Goal: Transaction & Acquisition: Book appointment/travel/reservation

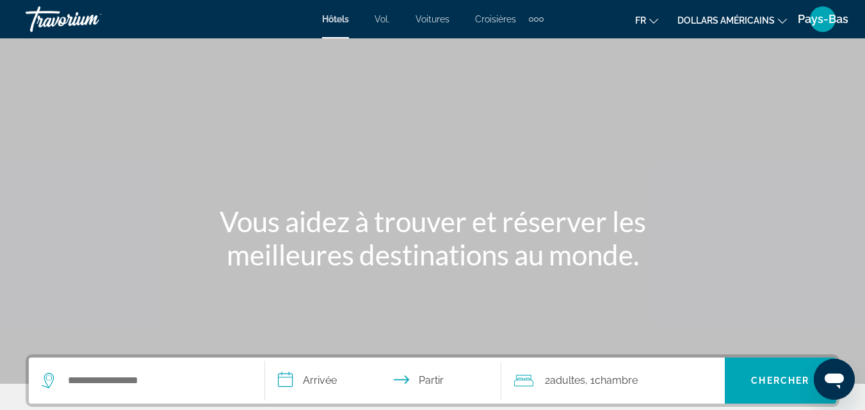
click at [817, 19] on font "Pays-Bas" at bounding box center [823, 18] width 51 height 13
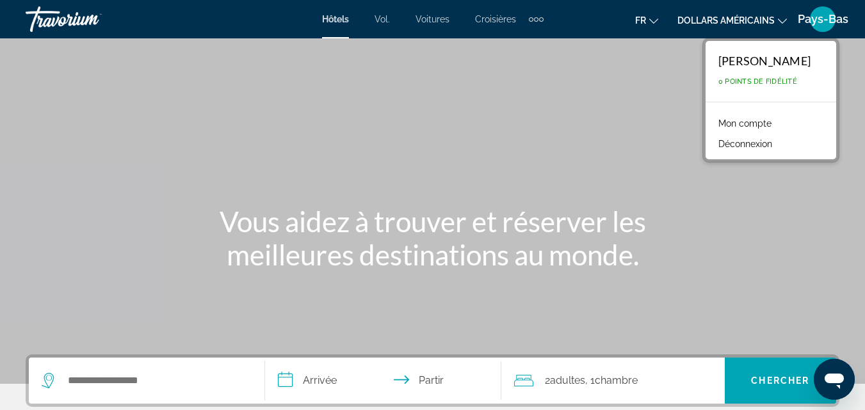
click at [727, 123] on font "Mon compte" at bounding box center [744, 123] width 53 height 10
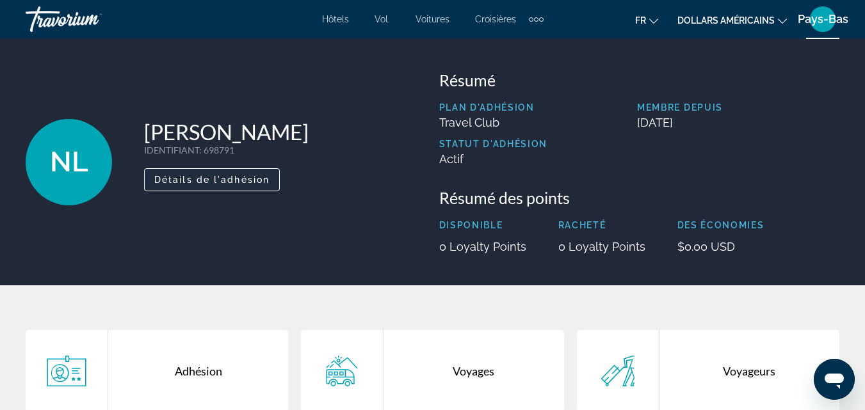
click at [236, 178] on span "Détails de l'adhésion" at bounding box center [211, 180] width 115 height 10
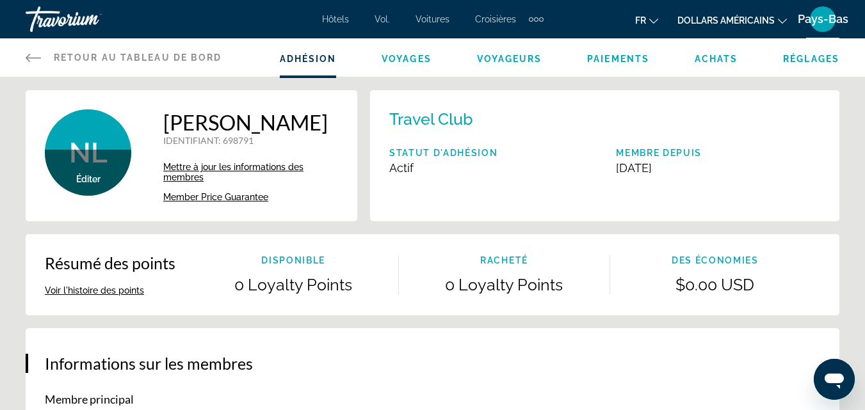
click at [286, 182] on span "Mettre à jour les informations des membres" at bounding box center [233, 172] width 140 height 20
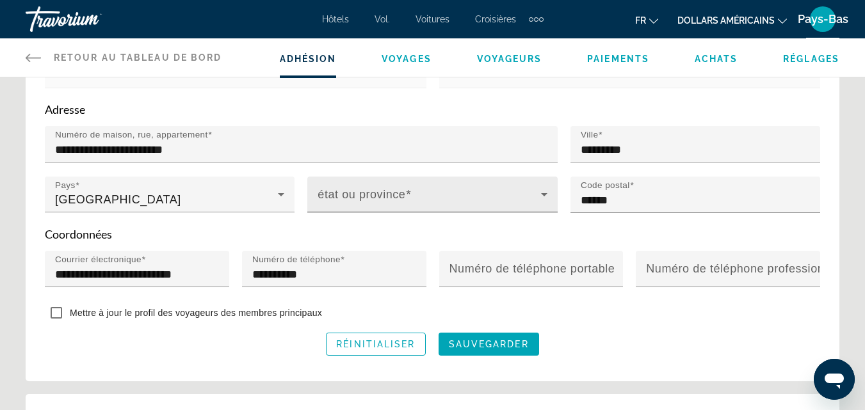
scroll to position [448, 0]
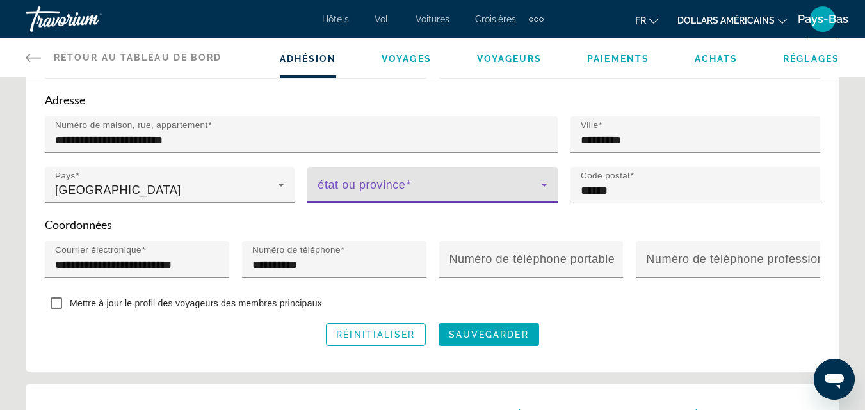
click at [543, 187] on icon "Contenu principal" at bounding box center [544, 185] width 6 height 3
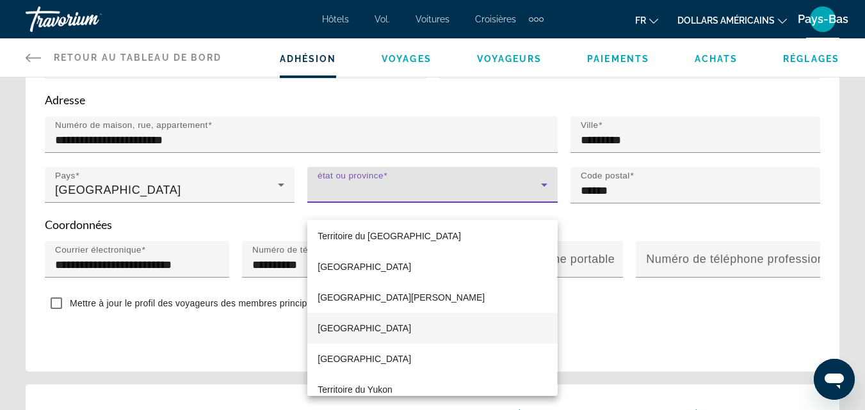
scroll to position [295, 0]
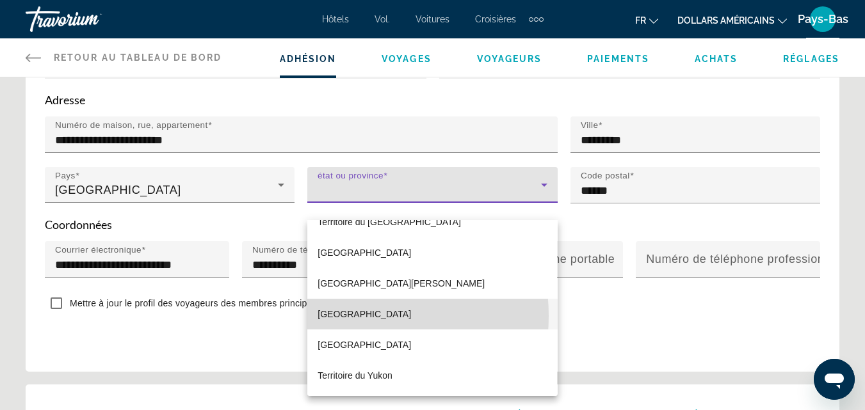
click at [340, 316] on font "Québec" at bounding box center [363, 314] width 93 height 10
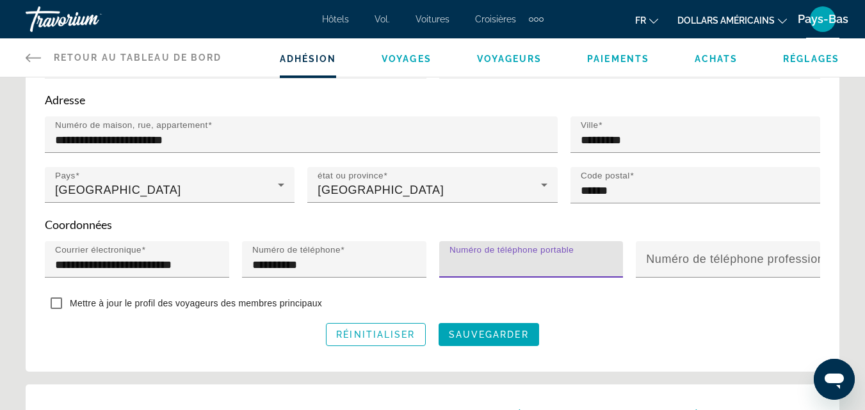
click at [479, 273] on input "Numéro de téléphone portable" at bounding box center [535, 264] width 172 height 15
type input "**********"
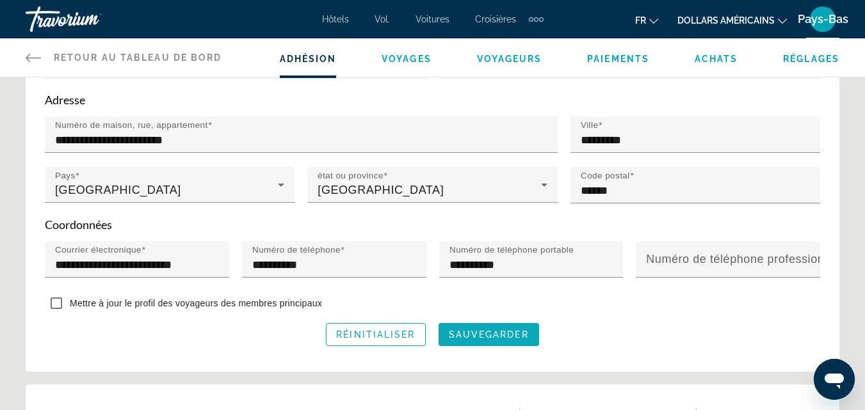
click at [481, 340] on span "sauvegarder" at bounding box center [489, 335] width 80 height 10
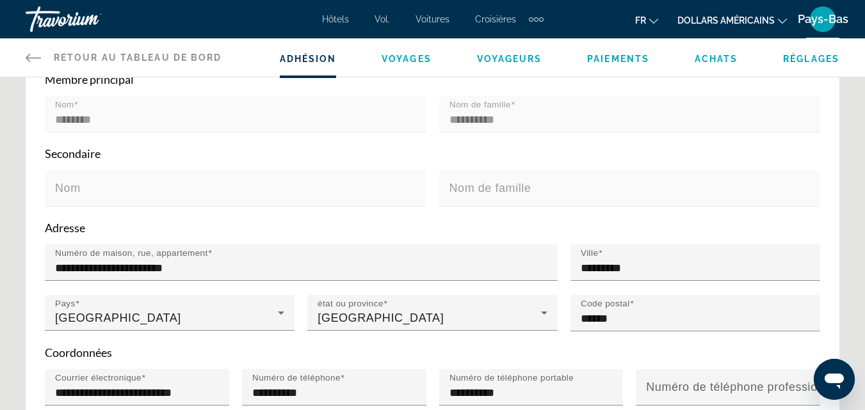
scroll to position [327, 0]
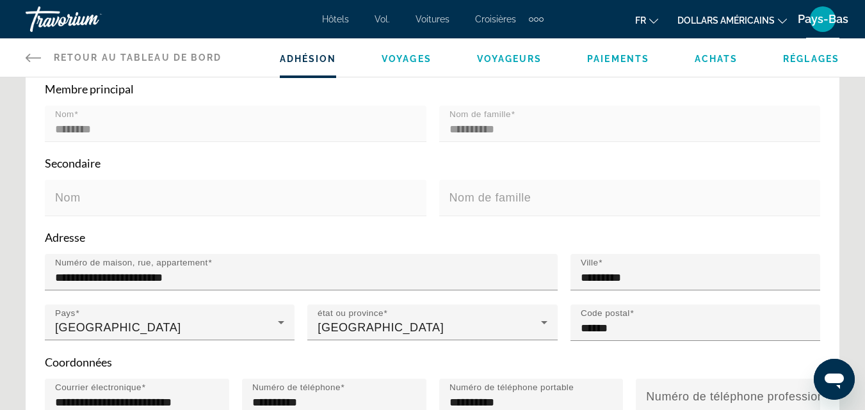
click at [29, 57] on icon "Contenu principal" at bounding box center [33, 57] width 15 height 15
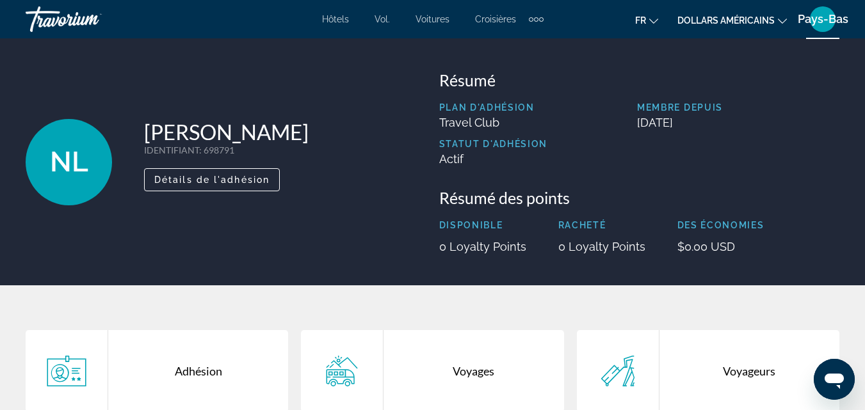
click at [781, 19] on icon "Changer de devise" at bounding box center [782, 21] width 9 height 9
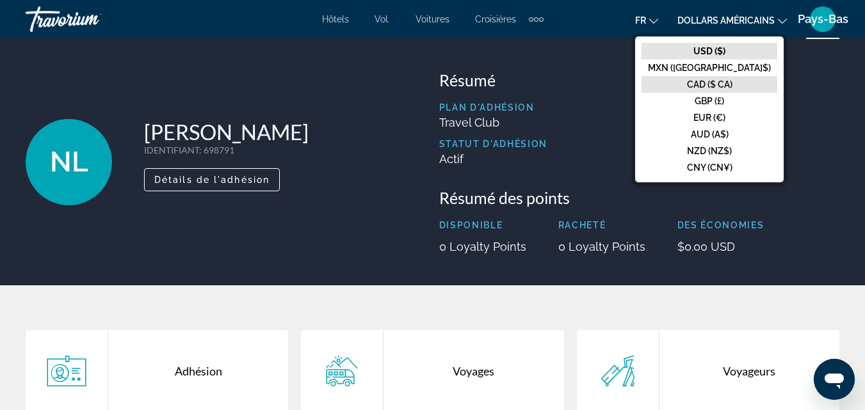
click at [732, 83] on font "CAD ($ CA)" at bounding box center [709, 84] width 45 height 10
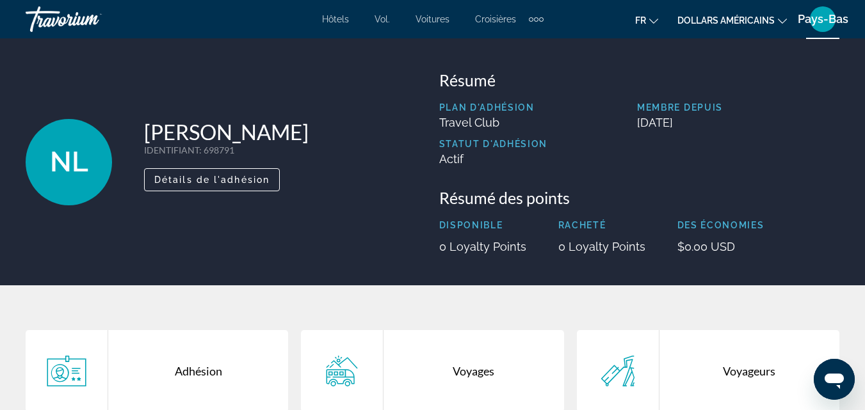
click at [824, 22] on font "Pays-Bas" at bounding box center [823, 18] width 51 height 13
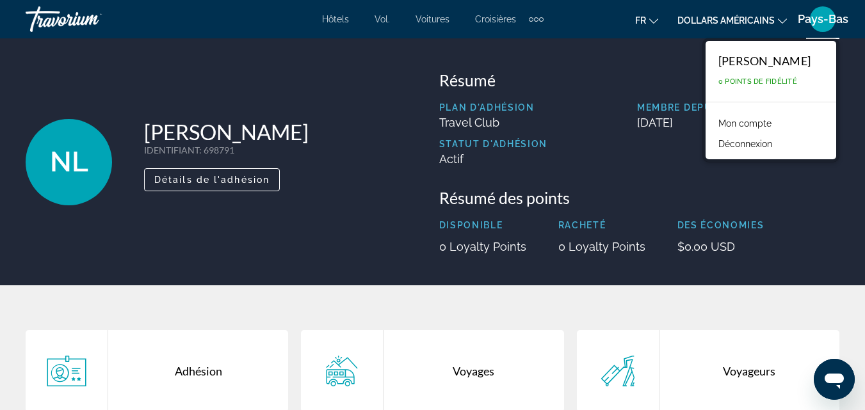
click at [782, 20] on icon "Changer de devise" at bounding box center [782, 21] width 9 height 9
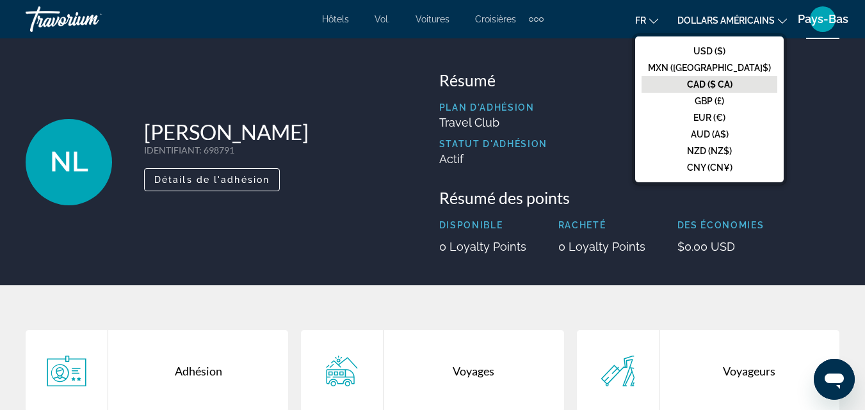
click at [732, 84] on font "CAD ($ CA)" at bounding box center [709, 84] width 45 height 10
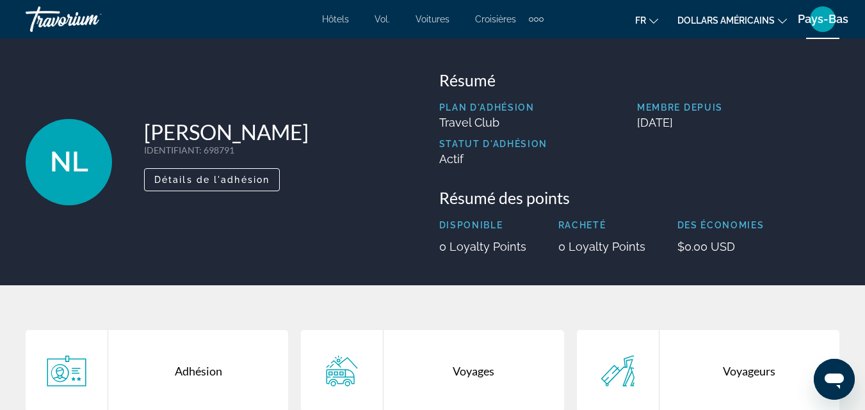
click at [339, 20] on font "Hôtels" at bounding box center [335, 19] width 27 height 10
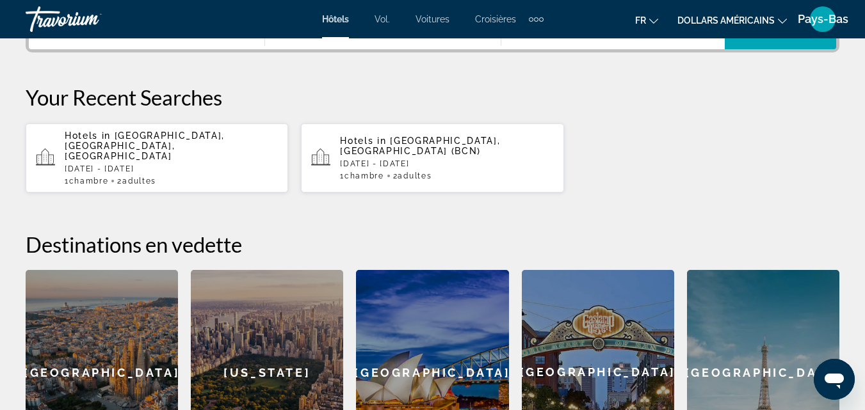
scroll to position [384, 0]
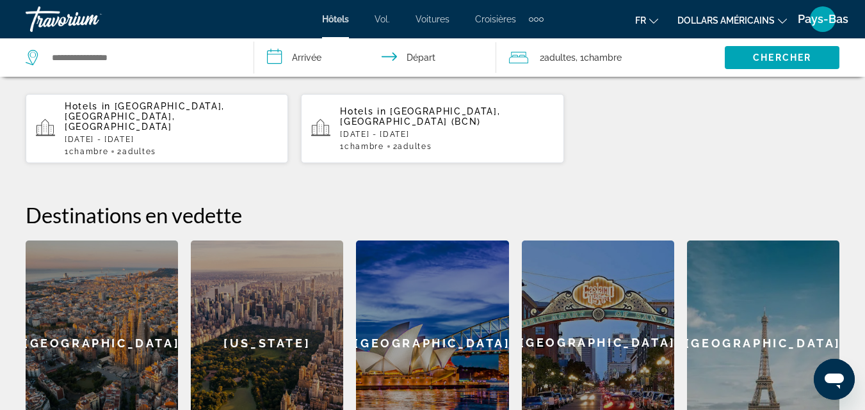
click at [90, 109] on span "Hotels in" at bounding box center [88, 106] width 46 height 10
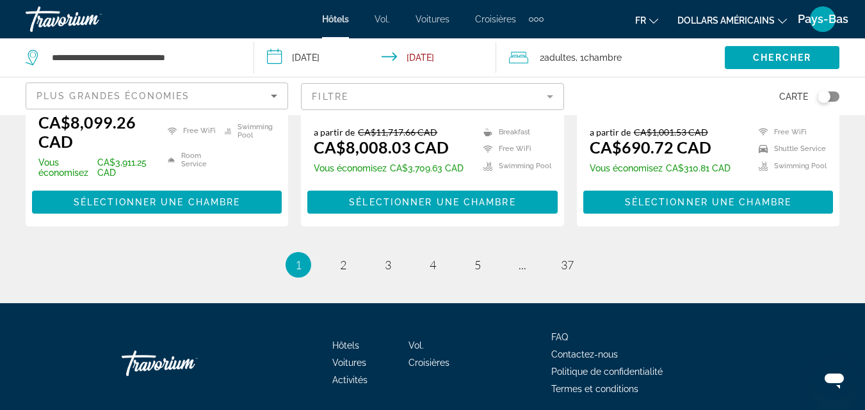
scroll to position [1952, 0]
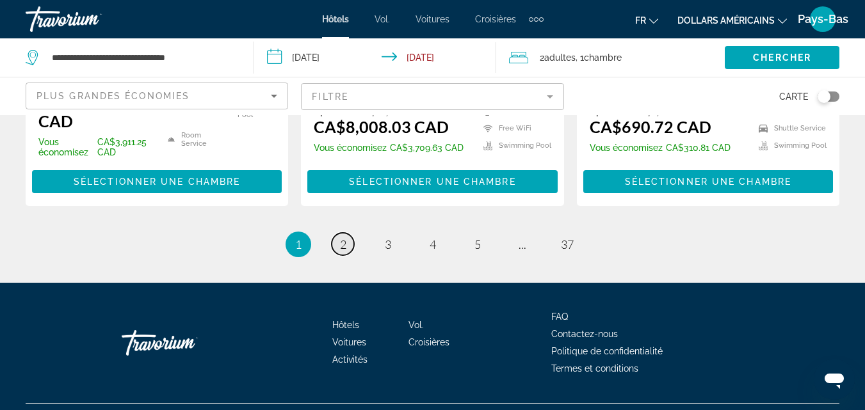
click at [343, 237] on span "2" at bounding box center [343, 244] width 6 height 14
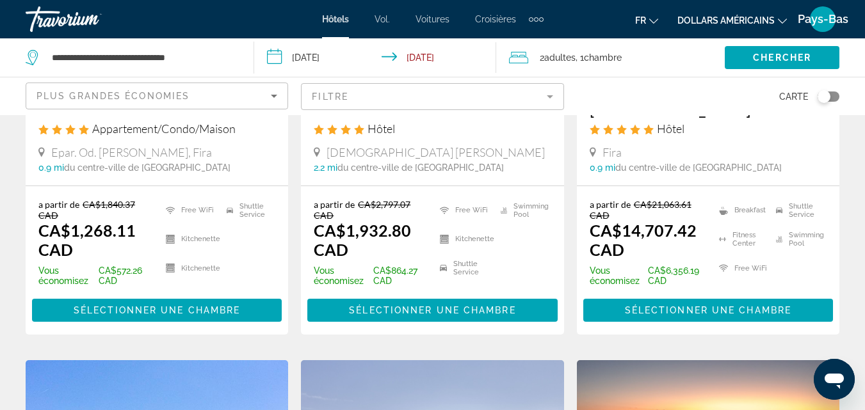
scroll to position [256, 0]
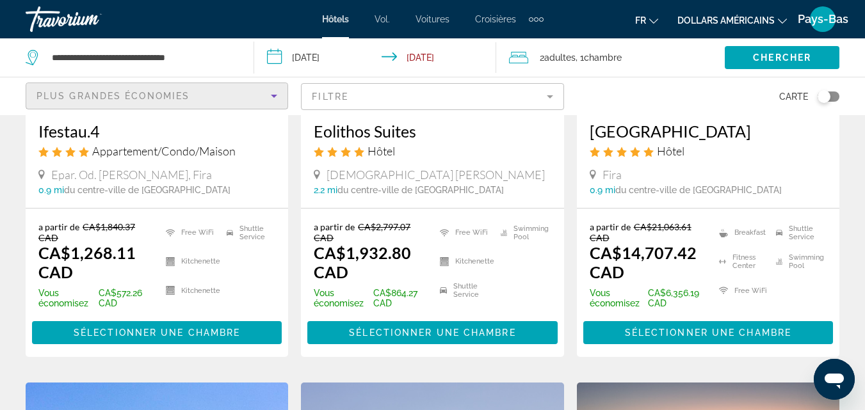
click at [273, 95] on icon "Sort by" at bounding box center [274, 96] width 6 height 3
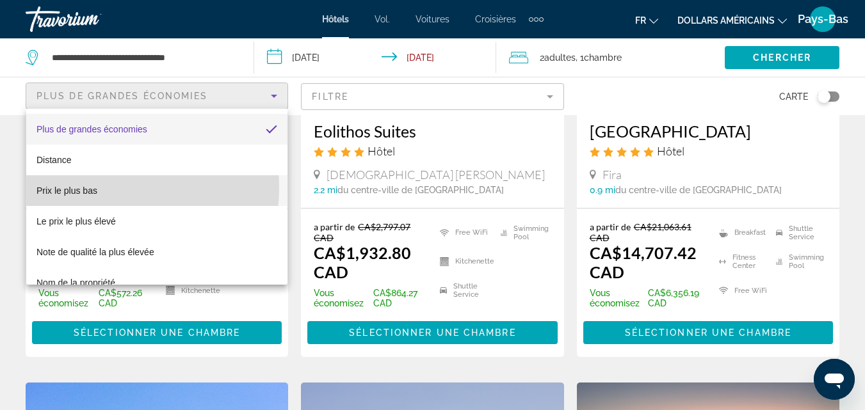
click at [97, 188] on font "Prix ​​le plus bas" at bounding box center [66, 191] width 61 height 10
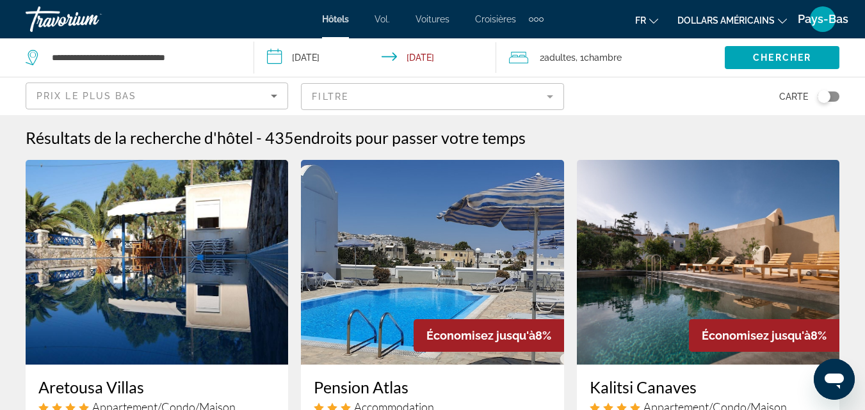
click at [548, 97] on mat-form-field "Filtre" at bounding box center [432, 96] width 262 height 27
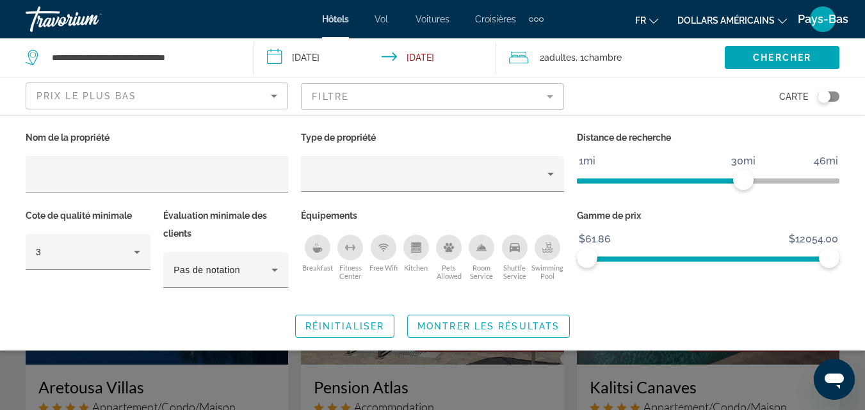
click at [554, 98] on mat-form-field "Filtre" at bounding box center [432, 96] width 262 height 27
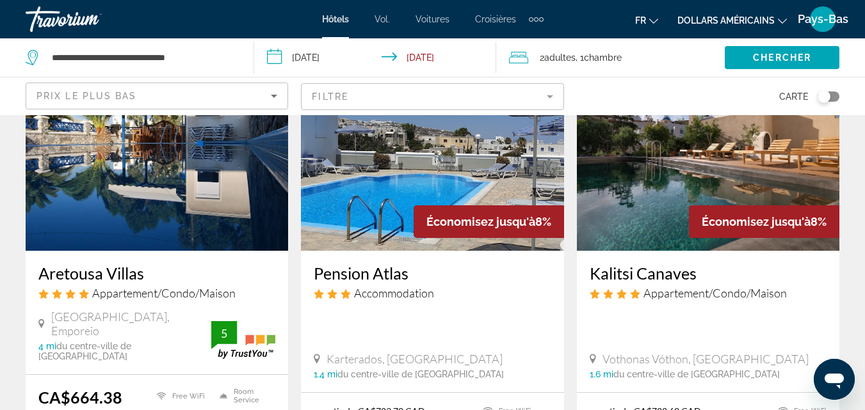
scroll to position [128, 0]
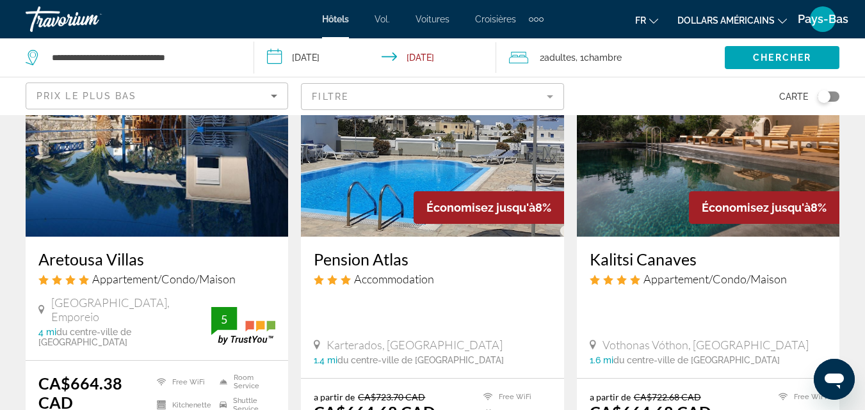
click at [166, 200] on img "Contenu principal" at bounding box center [157, 134] width 262 height 205
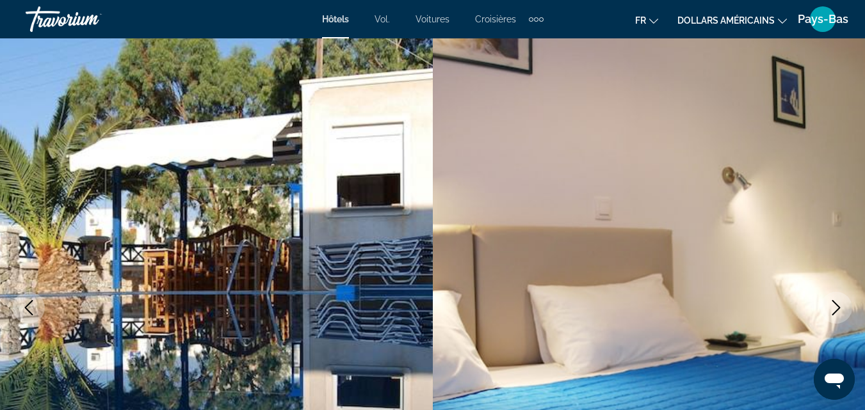
scroll to position [64, 0]
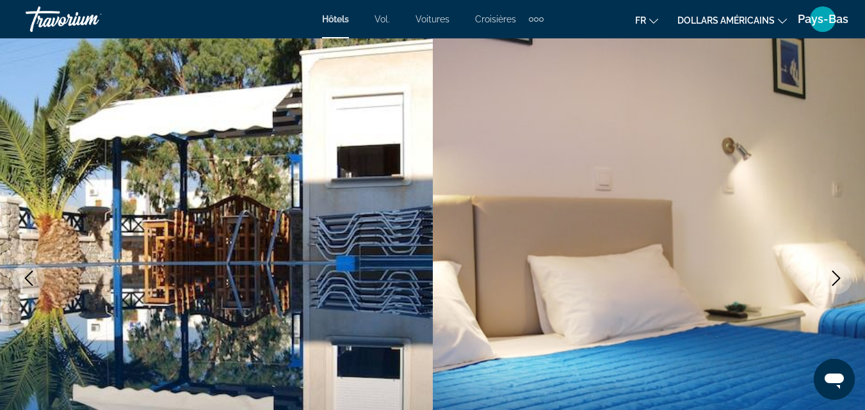
click at [835, 281] on icon "Next image" at bounding box center [835, 278] width 15 height 15
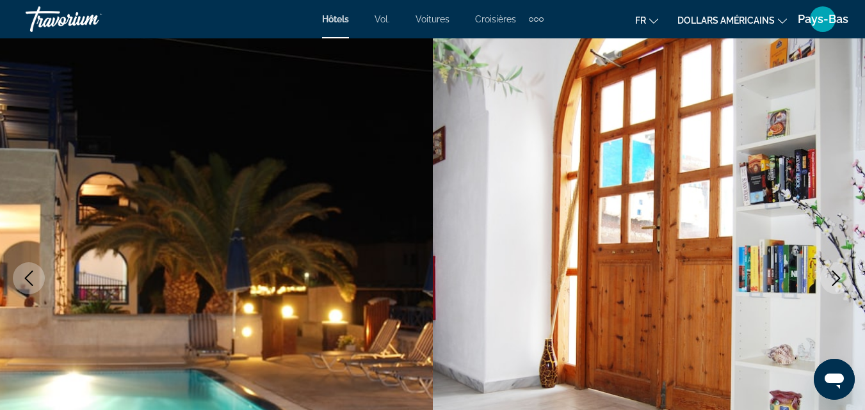
click at [835, 281] on icon "Next image" at bounding box center [835, 278] width 15 height 15
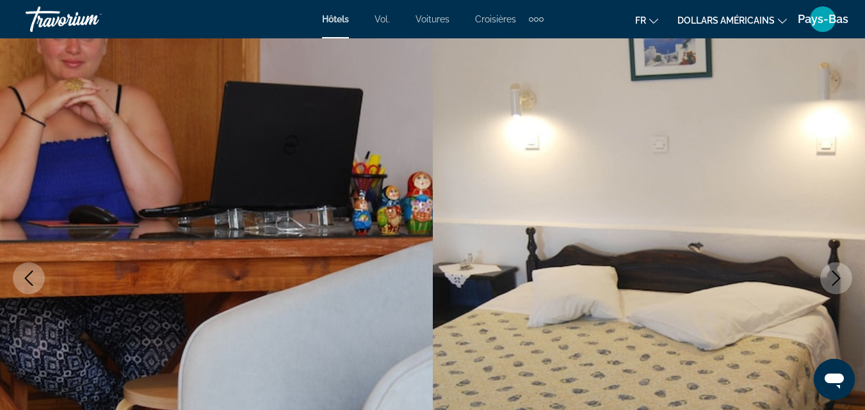
click at [835, 281] on icon "Next image" at bounding box center [835, 278] width 15 height 15
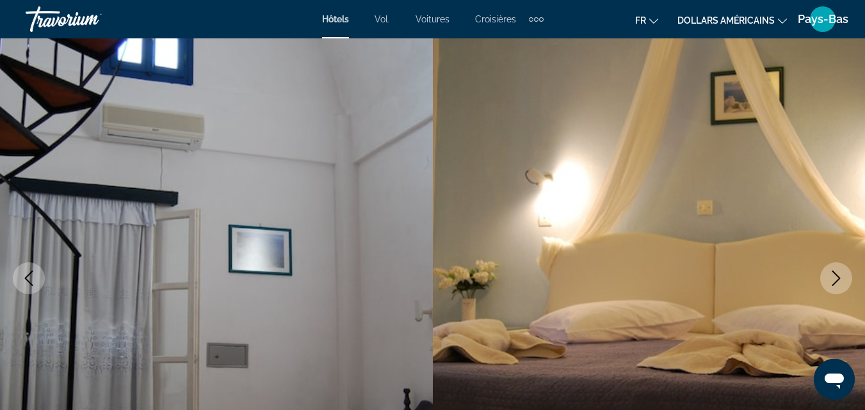
click at [835, 281] on icon "Next image" at bounding box center [835, 278] width 15 height 15
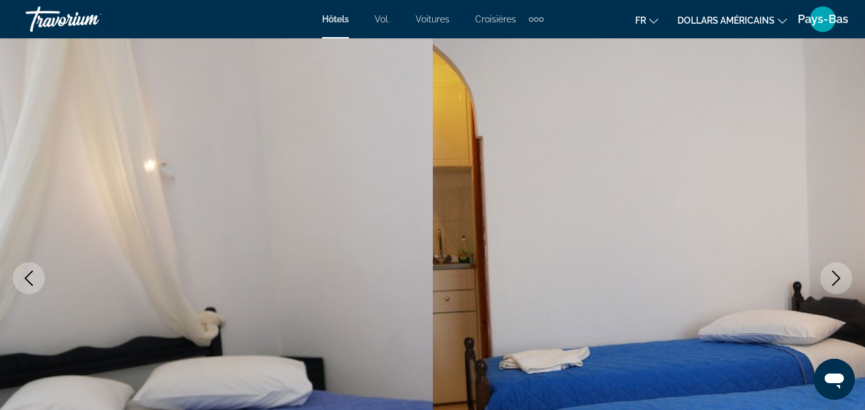
click at [835, 281] on icon "Next image" at bounding box center [835, 278] width 15 height 15
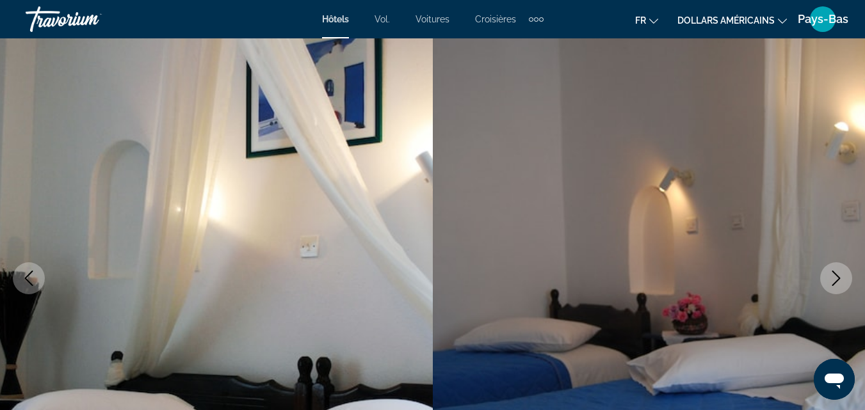
click at [835, 281] on icon "Next image" at bounding box center [835, 278] width 15 height 15
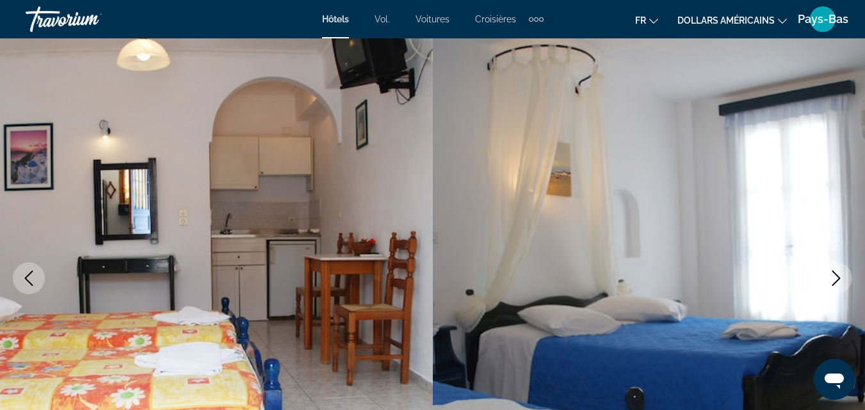
click at [835, 281] on icon "Next image" at bounding box center [835, 278] width 15 height 15
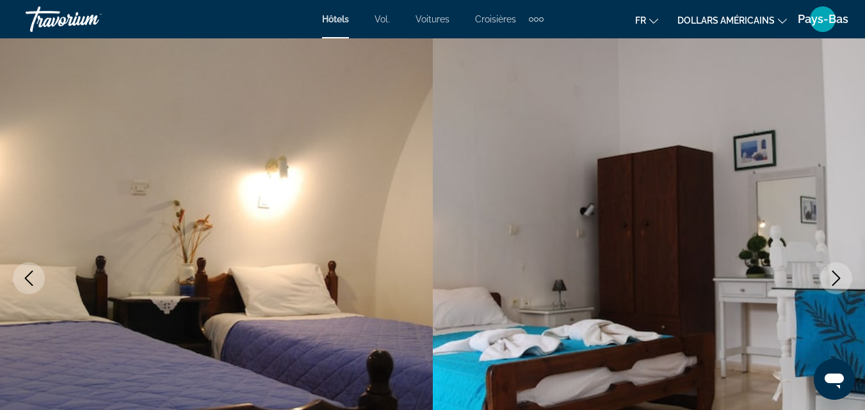
click at [835, 281] on icon "Next image" at bounding box center [835, 278] width 15 height 15
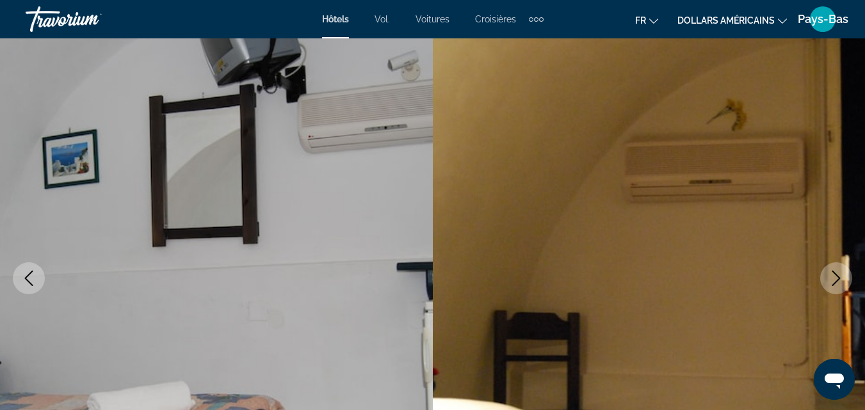
click at [835, 281] on icon "Next image" at bounding box center [835, 278] width 15 height 15
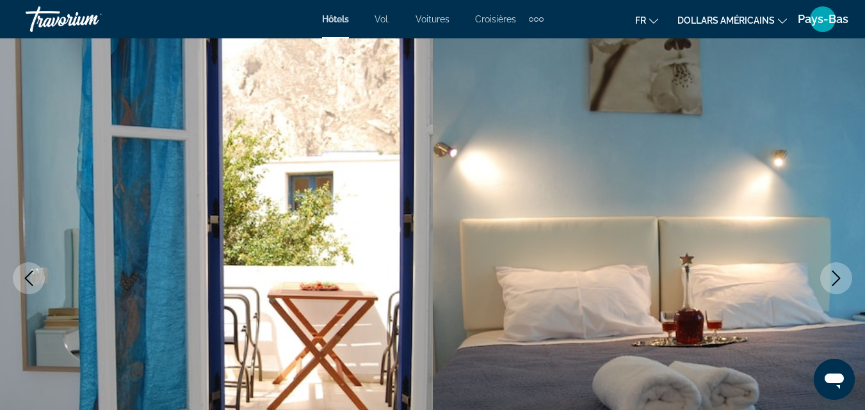
click at [835, 281] on icon "Next image" at bounding box center [835, 278] width 15 height 15
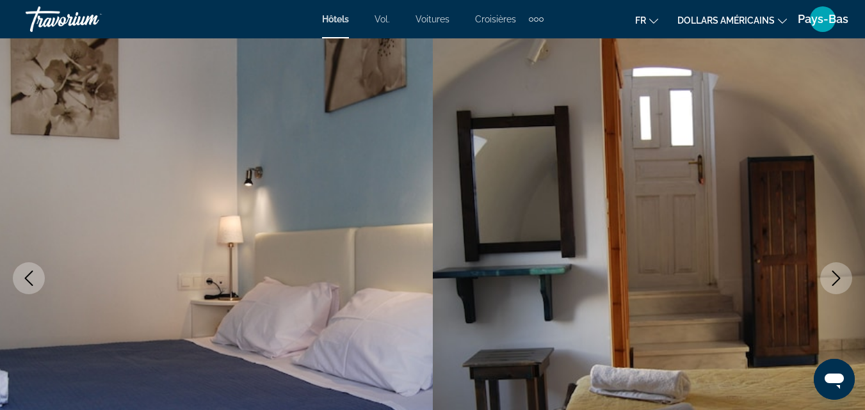
click at [835, 281] on icon "Next image" at bounding box center [835, 278] width 15 height 15
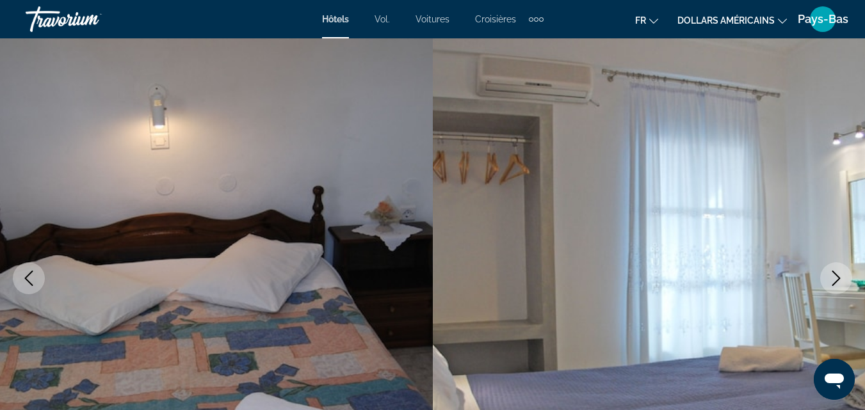
click at [835, 281] on icon "Next image" at bounding box center [835, 278] width 15 height 15
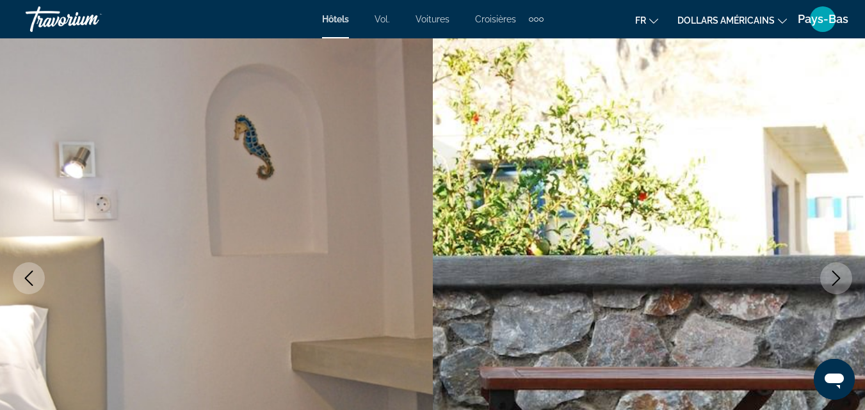
click at [835, 281] on icon "Next image" at bounding box center [835, 278] width 15 height 15
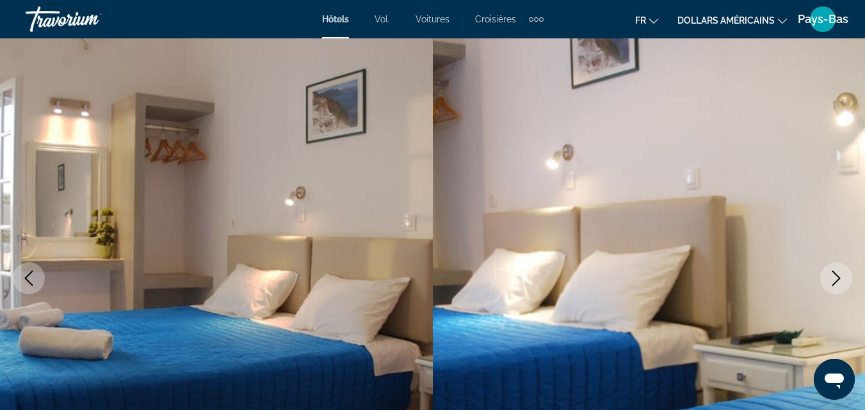
click at [835, 281] on icon "Next image" at bounding box center [835, 278] width 15 height 15
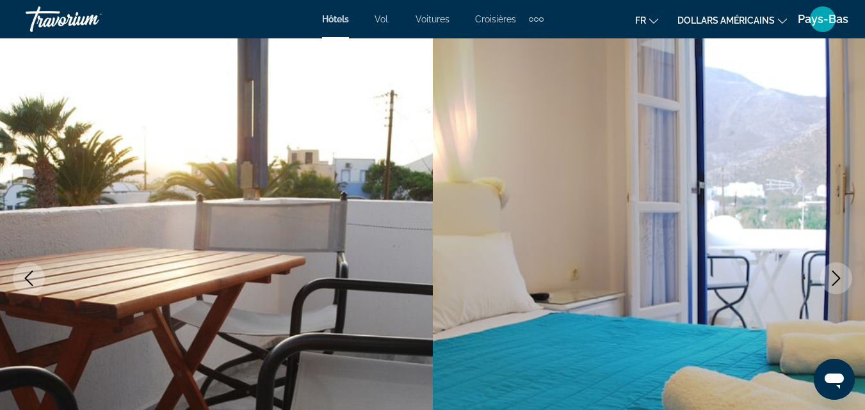
click at [835, 281] on icon "Next image" at bounding box center [835, 278] width 15 height 15
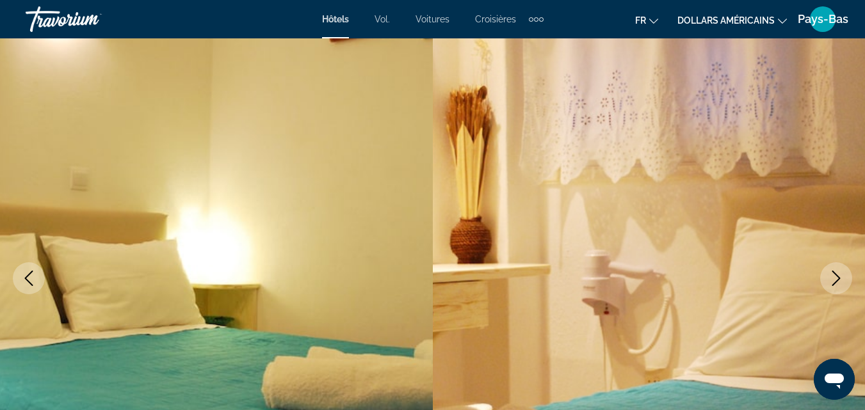
click at [835, 281] on icon "Next image" at bounding box center [835, 278] width 15 height 15
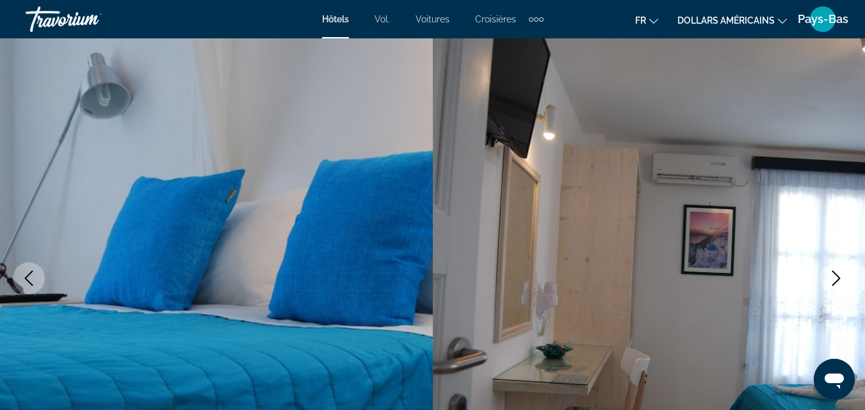
click at [835, 280] on icon "Next image" at bounding box center [835, 278] width 15 height 15
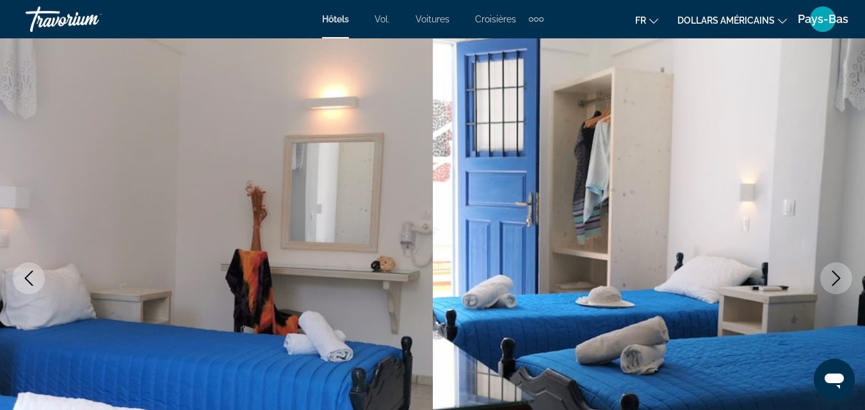
click at [835, 280] on icon "Next image" at bounding box center [835, 278] width 15 height 15
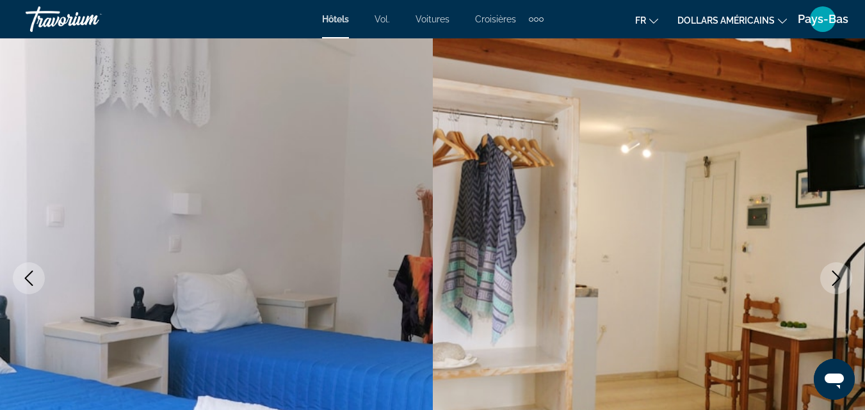
click at [835, 280] on icon "Next image" at bounding box center [835, 278] width 15 height 15
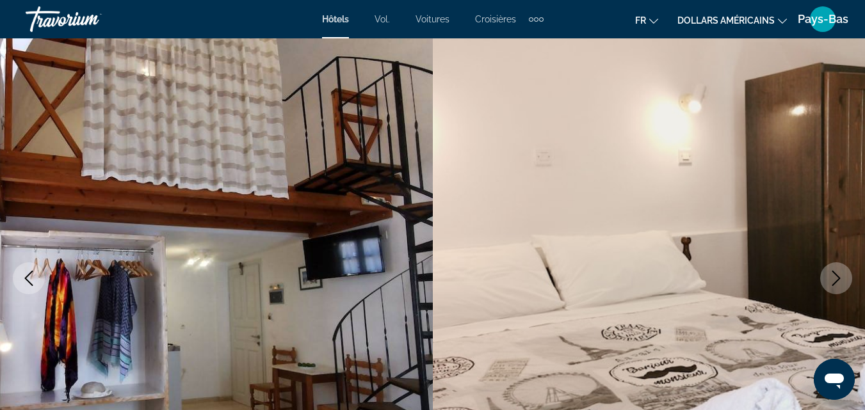
click at [835, 280] on icon "Next image" at bounding box center [835, 278] width 15 height 15
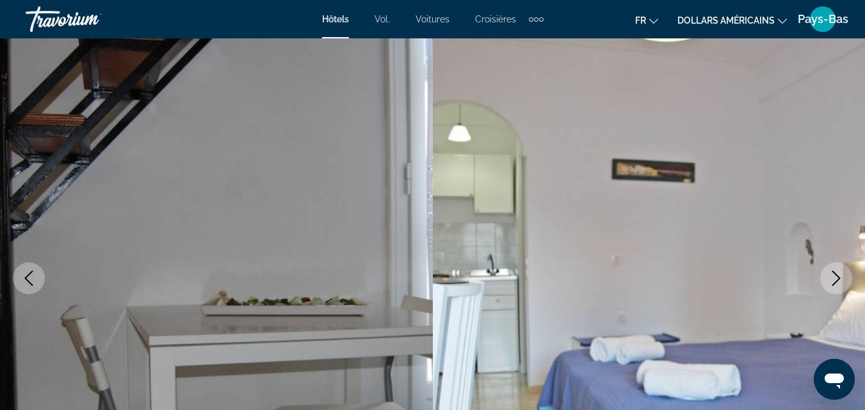
click at [835, 280] on icon "Next image" at bounding box center [835, 278] width 15 height 15
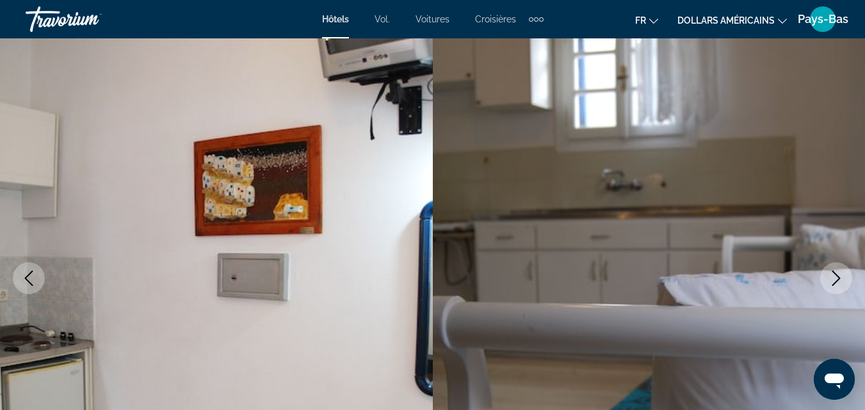
click at [835, 280] on icon "Next image" at bounding box center [835, 278] width 15 height 15
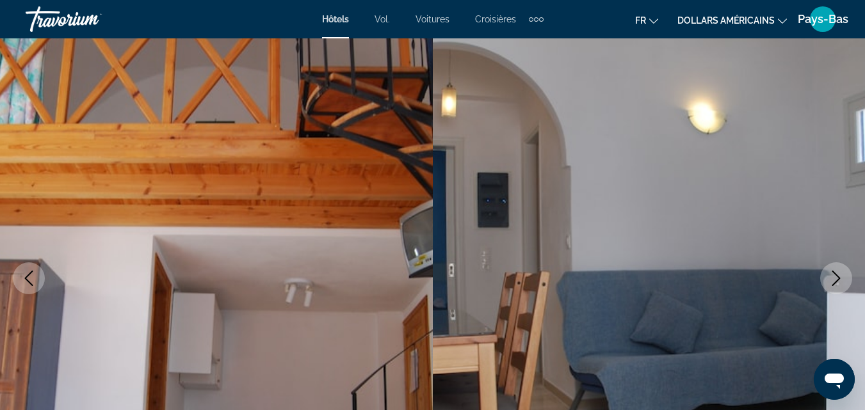
click at [835, 280] on icon "Next image" at bounding box center [835, 278] width 15 height 15
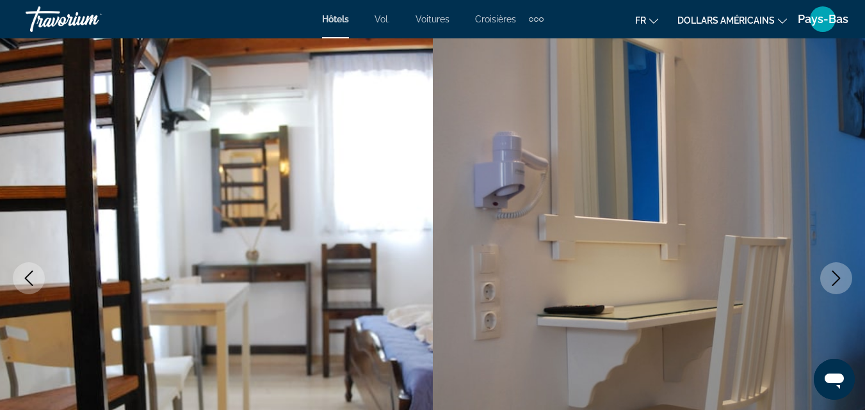
click at [835, 280] on icon "Next image" at bounding box center [835, 278] width 15 height 15
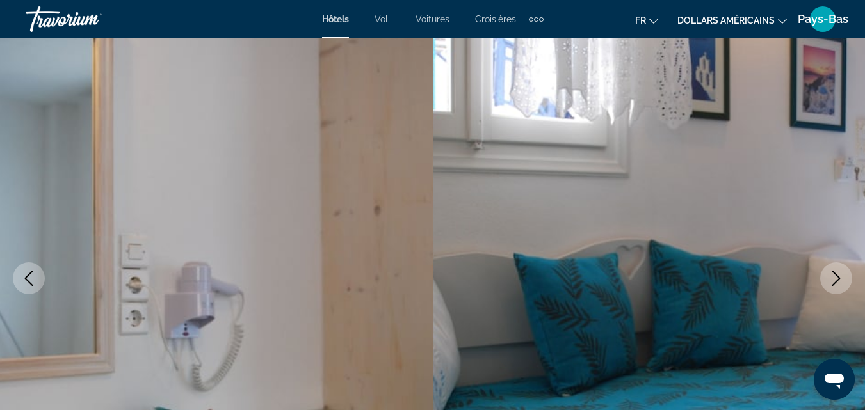
click at [835, 280] on icon "Next image" at bounding box center [835, 278] width 15 height 15
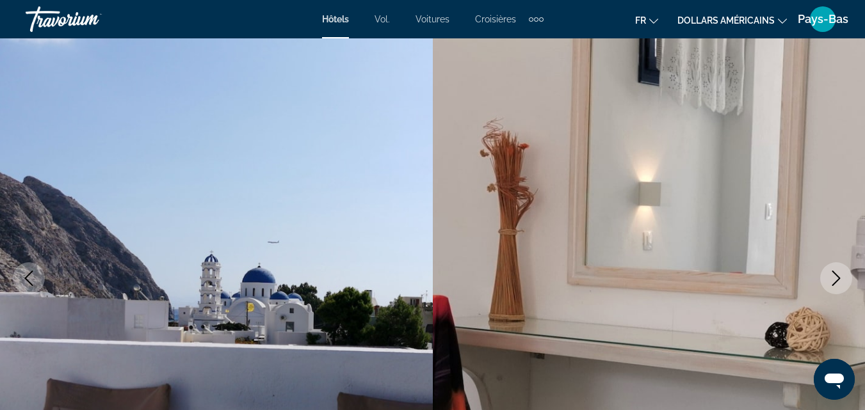
click at [835, 280] on icon "Next image" at bounding box center [835, 278] width 15 height 15
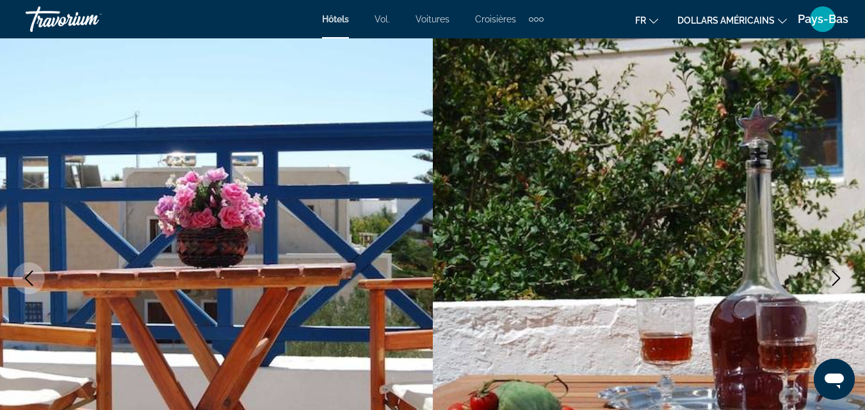
click at [835, 280] on icon "Next image" at bounding box center [835, 278] width 15 height 15
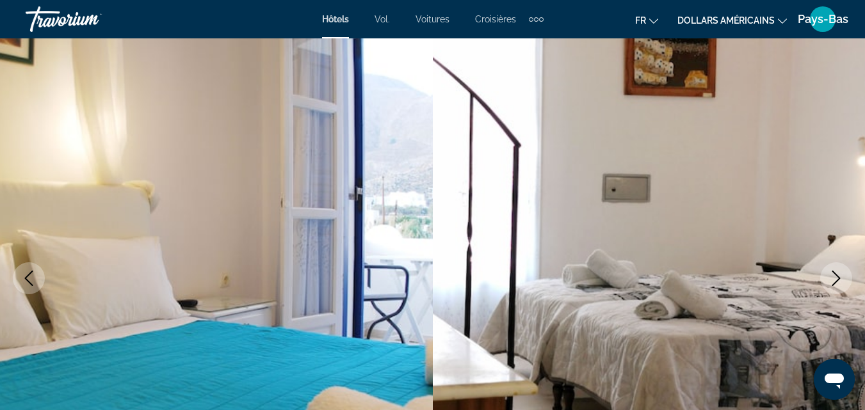
click at [835, 280] on icon "Next image" at bounding box center [835, 278] width 15 height 15
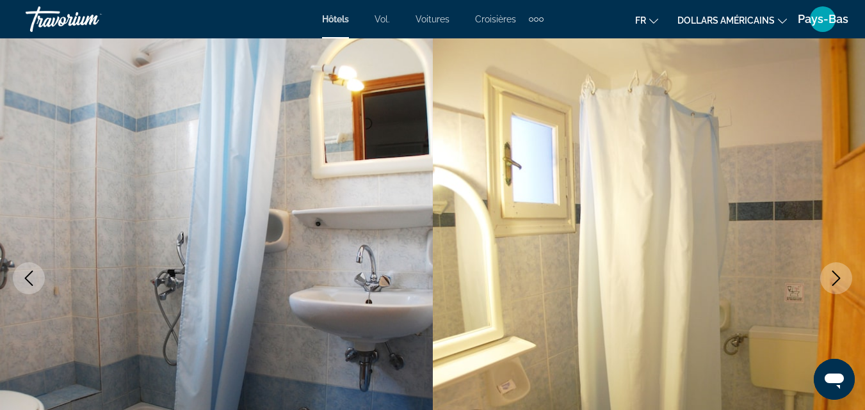
click at [835, 280] on icon "Next image" at bounding box center [835, 278] width 15 height 15
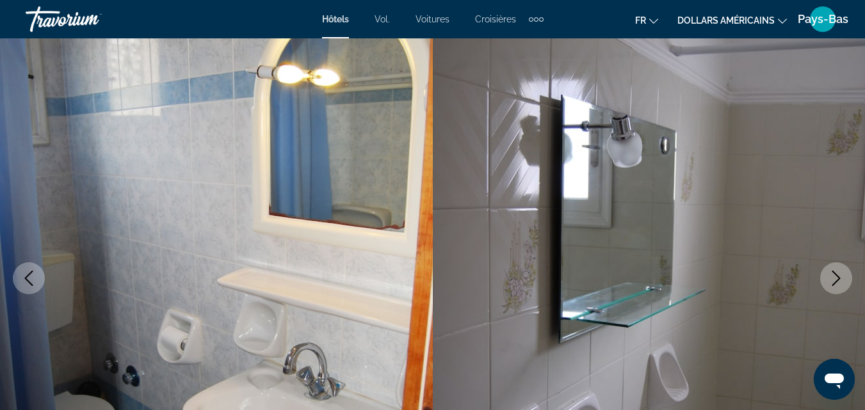
click at [834, 280] on icon "Next image" at bounding box center [835, 278] width 15 height 15
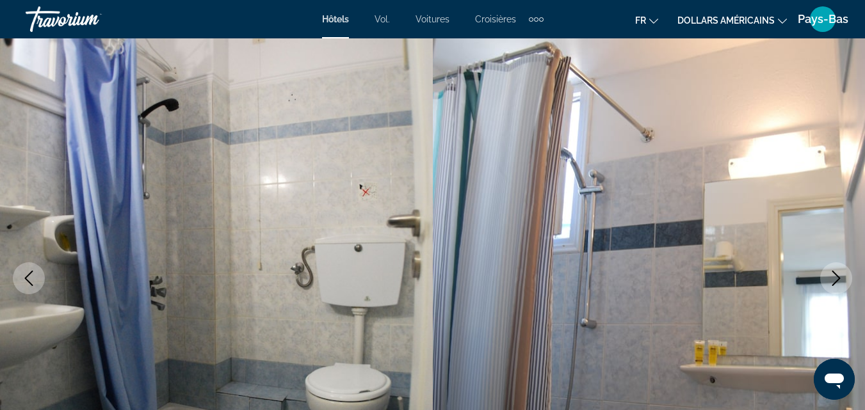
click at [834, 280] on icon "Next image" at bounding box center [835, 278] width 15 height 15
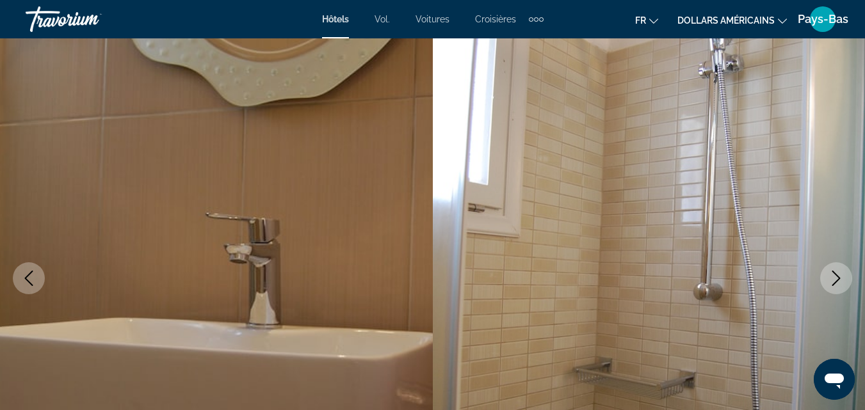
click at [834, 280] on icon "Next image" at bounding box center [835, 278] width 15 height 15
